Goal: Task Accomplishment & Management: Complete application form

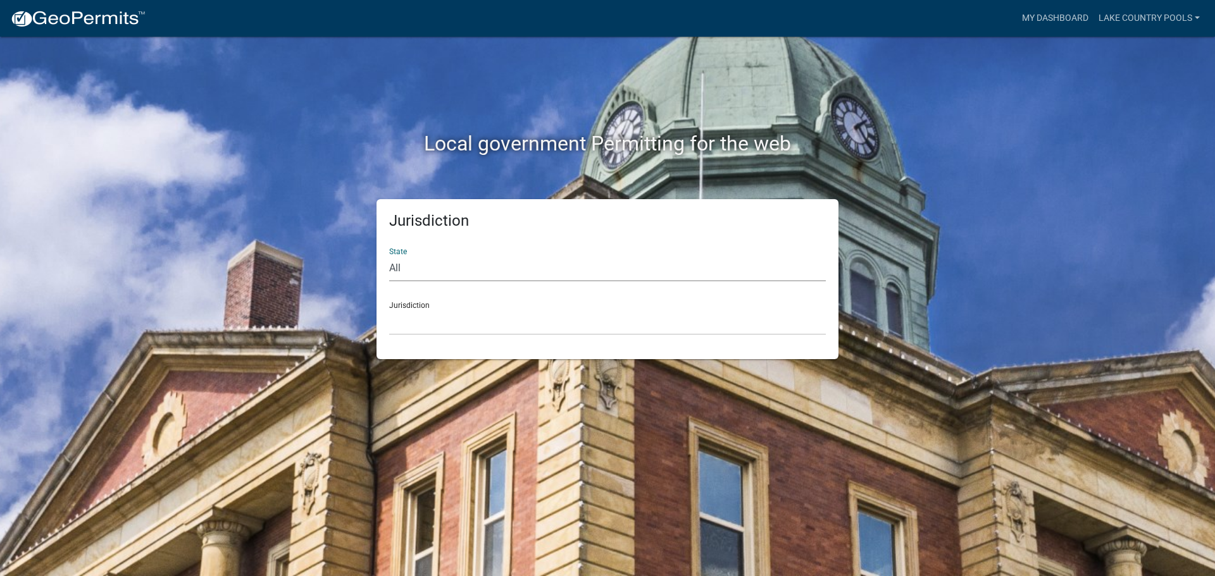
click at [395, 280] on select "All [US_STATE] [US_STATE] [US_STATE] [US_STATE] [US_STATE] [US_STATE] [US_STATE…" at bounding box center [607, 269] width 437 height 26
select select "[US_STATE]"
click at [389, 256] on select "All [US_STATE] [US_STATE] [US_STATE] [US_STATE] [US_STATE] [US_STATE] [US_STATE…" at bounding box center [607, 269] width 437 height 26
click at [410, 320] on select "[GEOGRAPHIC_DATA], [US_STATE][PERSON_NAME][GEOGRAPHIC_DATA], [US_STATE][PERSON_…" at bounding box center [607, 322] width 437 height 26
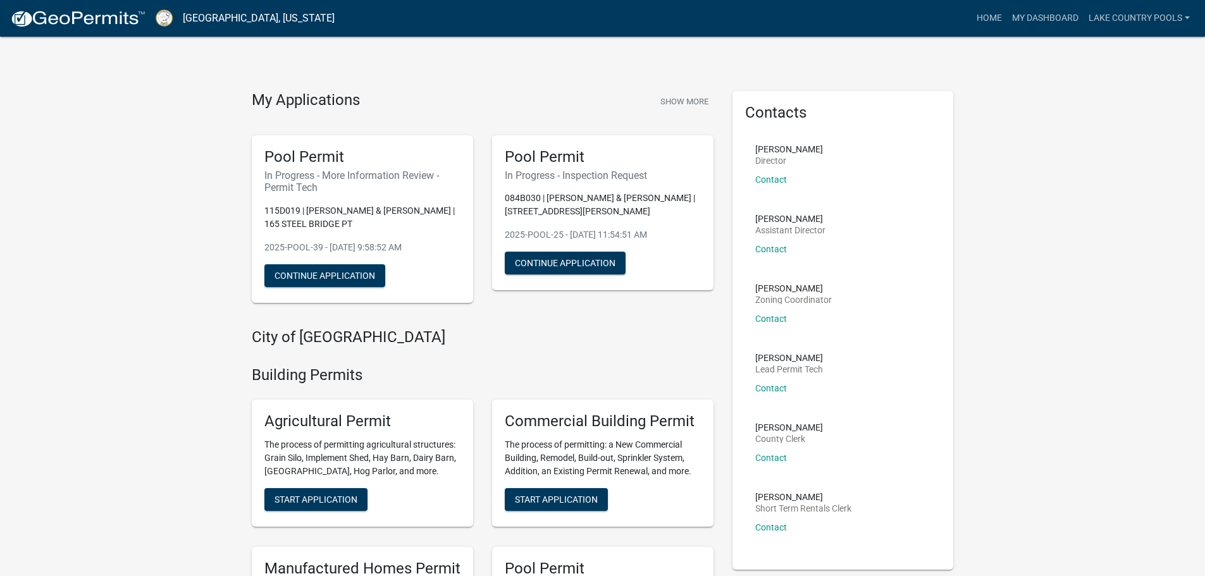
click at [328, 173] on h6 "In Progress - More Information Review - Permit Tech" at bounding box center [362, 182] width 196 height 24
click at [319, 278] on button "Continue Application" at bounding box center [324, 275] width 121 height 23
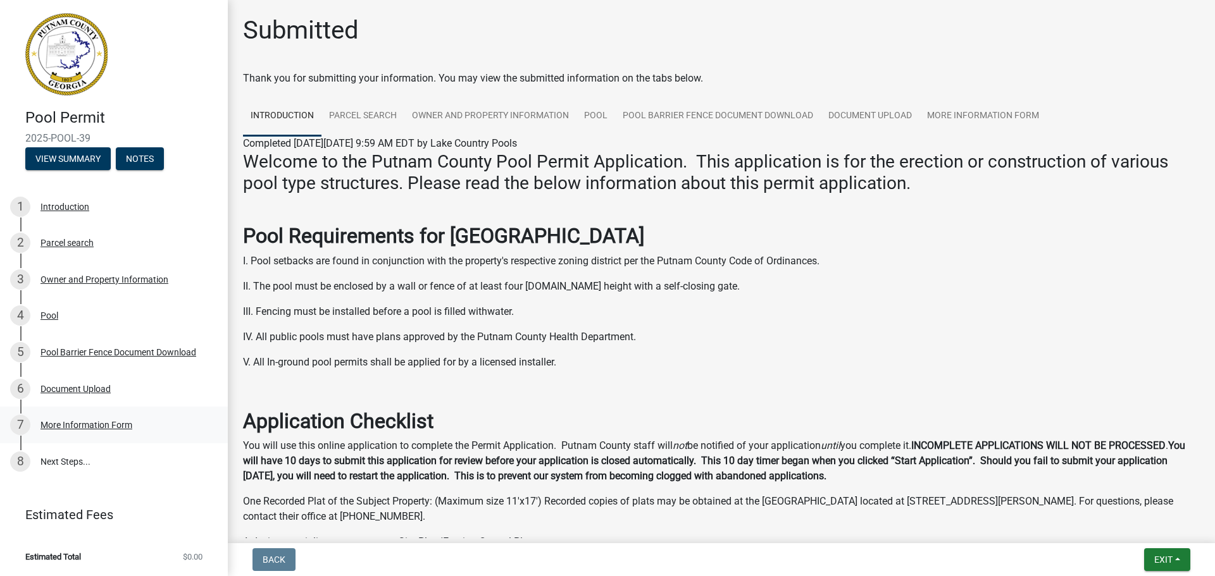
click at [66, 428] on div "More Information Form" at bounding box center [86, 425] width 92 height 9
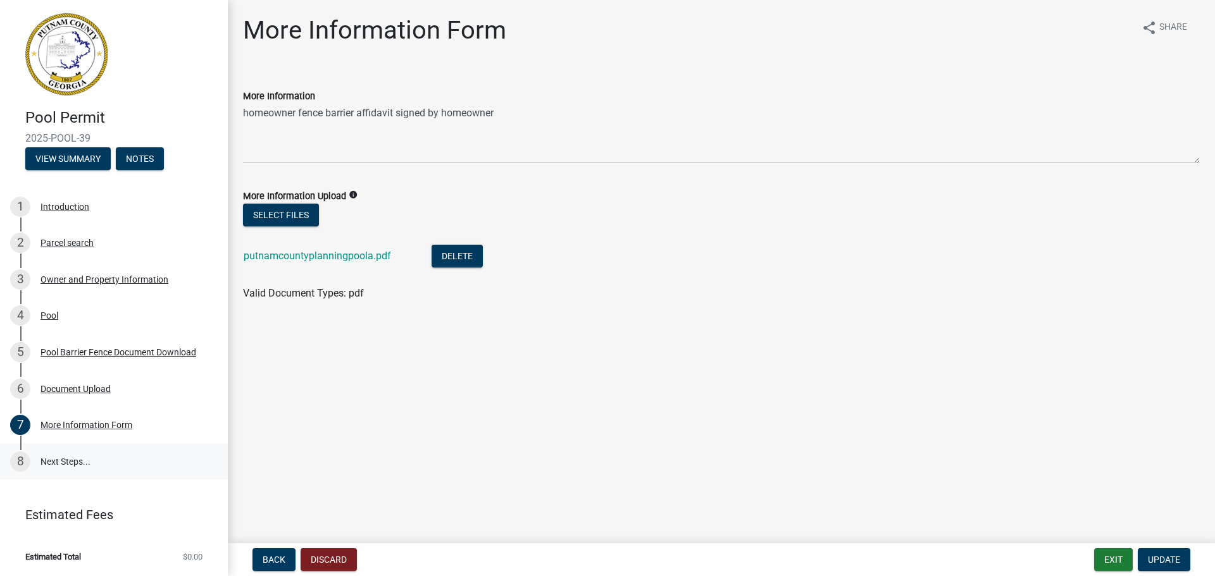
click at [77, 464] on link "8 Next Steps..." at bounding box center [114, 462] width 228 height 37
click at [45, 211] on div "Introduction" at bounding box center [64, 206] width 49 height 9
